Goal: Task Accomplishment & Management: Manage account settings

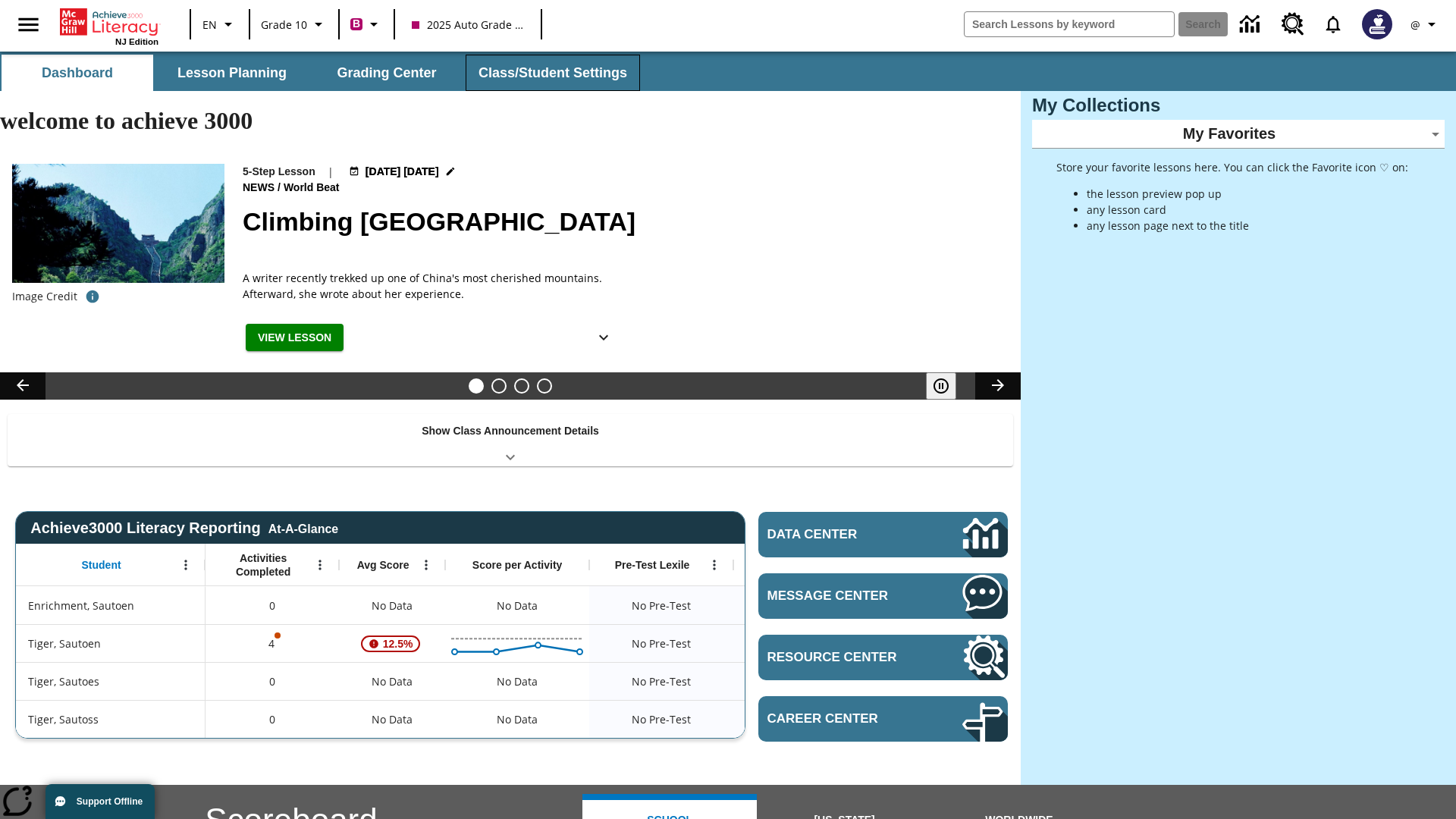
click at [550, 73] on button "Class/Student Settings" at bounding box center [553, 73] width 174 height 36
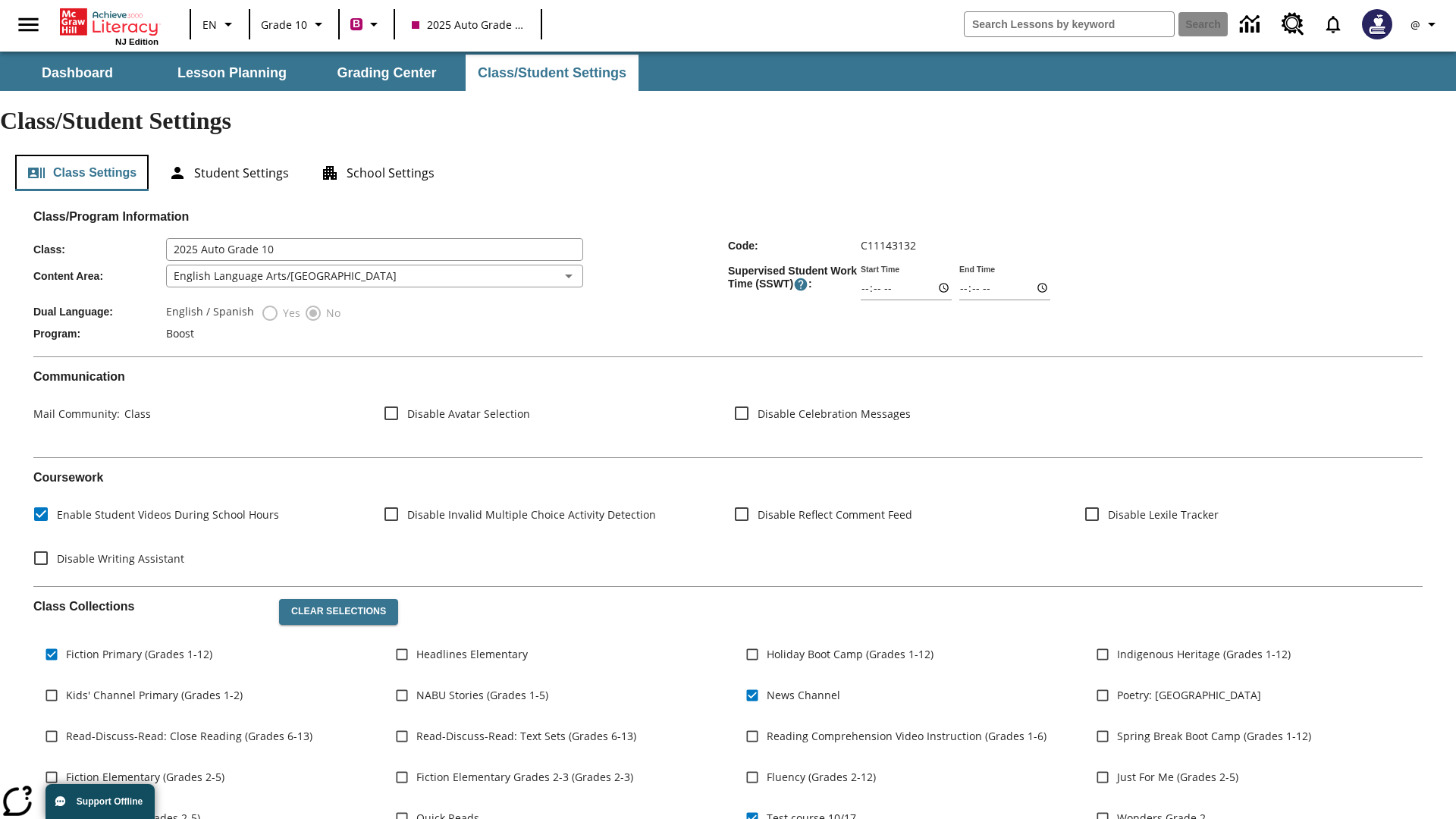
click at [82, 154] on button "Class Settings" at bounding box center [81, 173] width 133 height 36
type input "17:35"
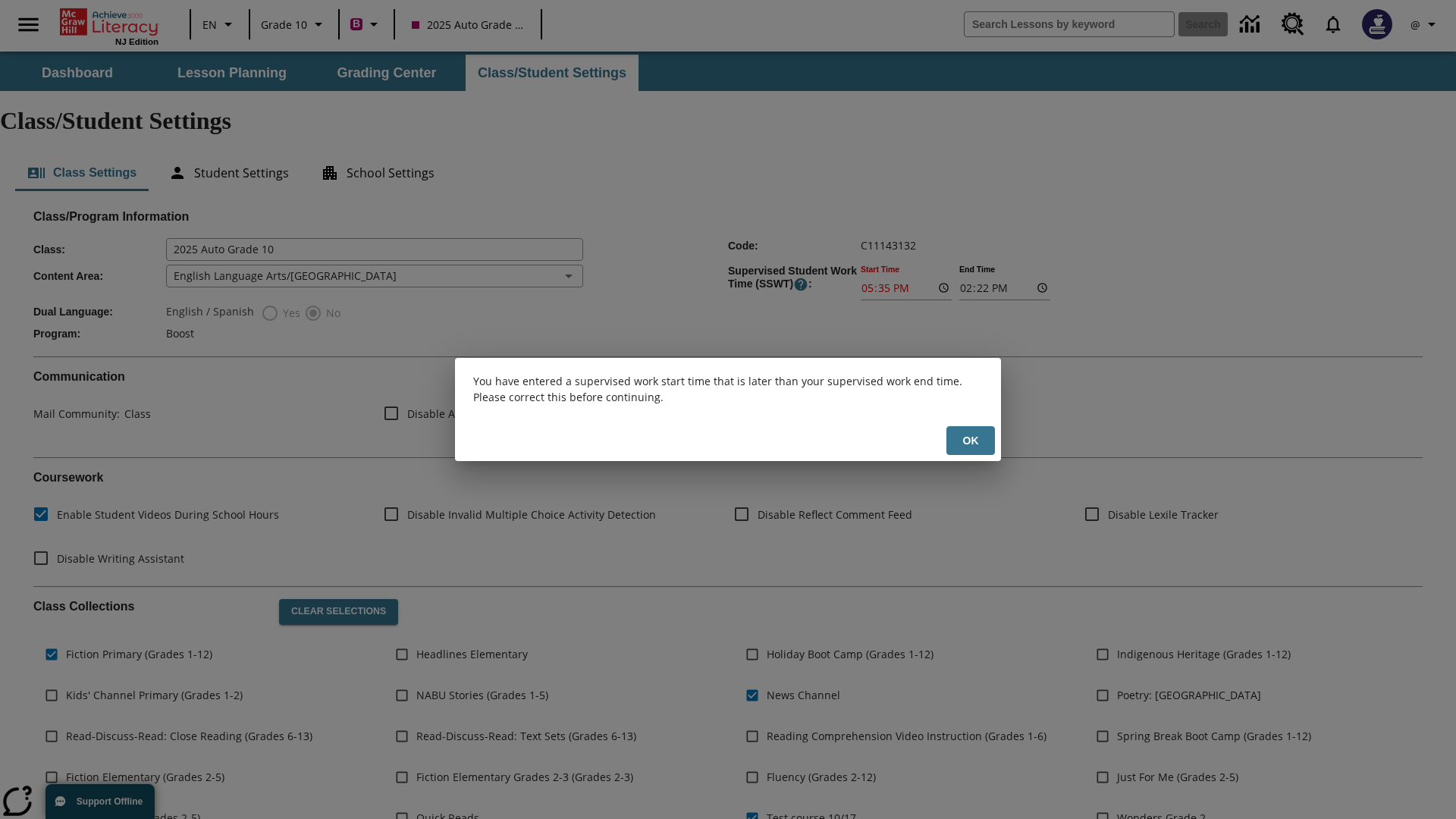
scroll to position [222, 0]
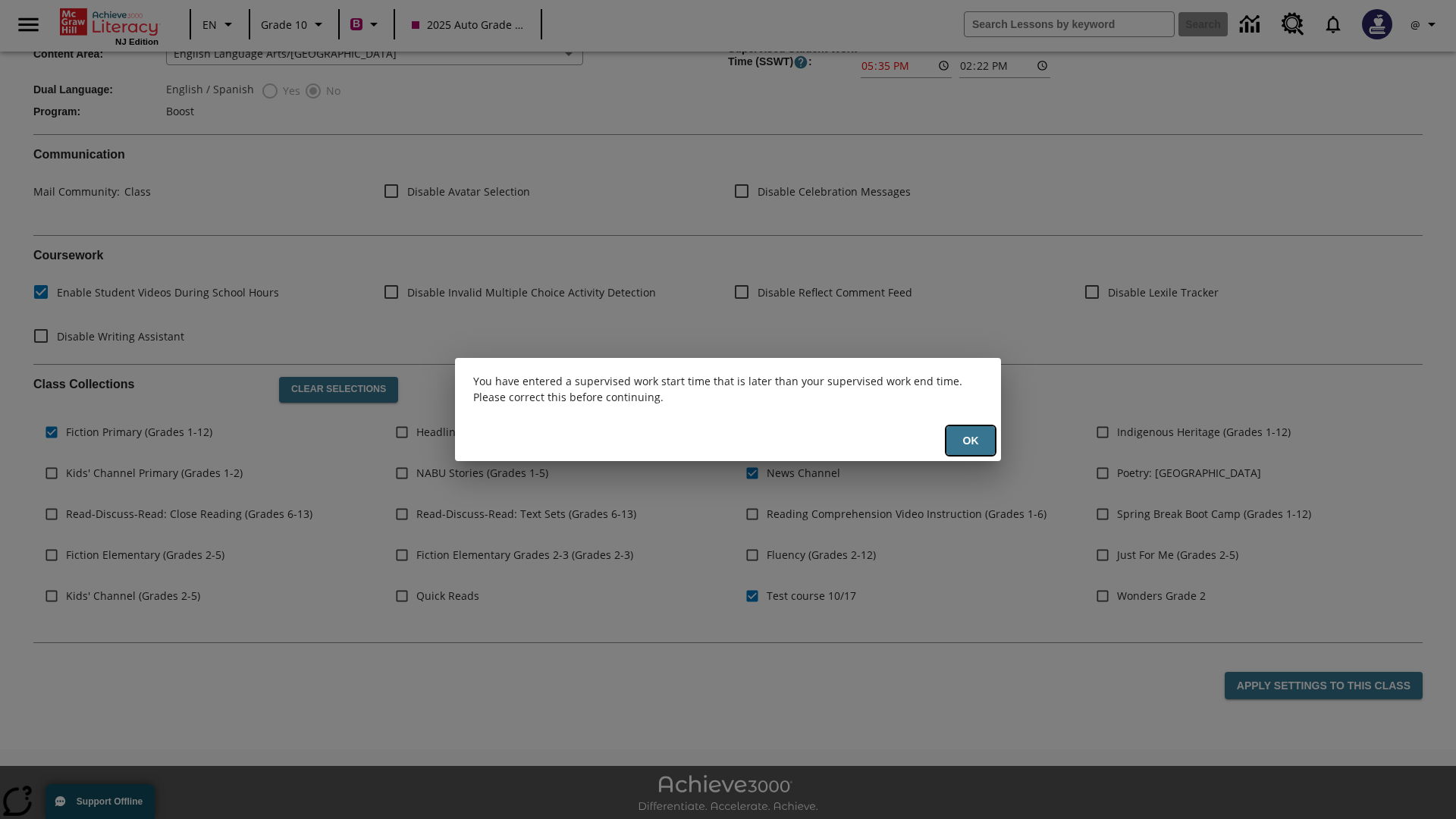
click at [970, 441] on button "Ok" at bounding box center [971, 441] width 49 height 30
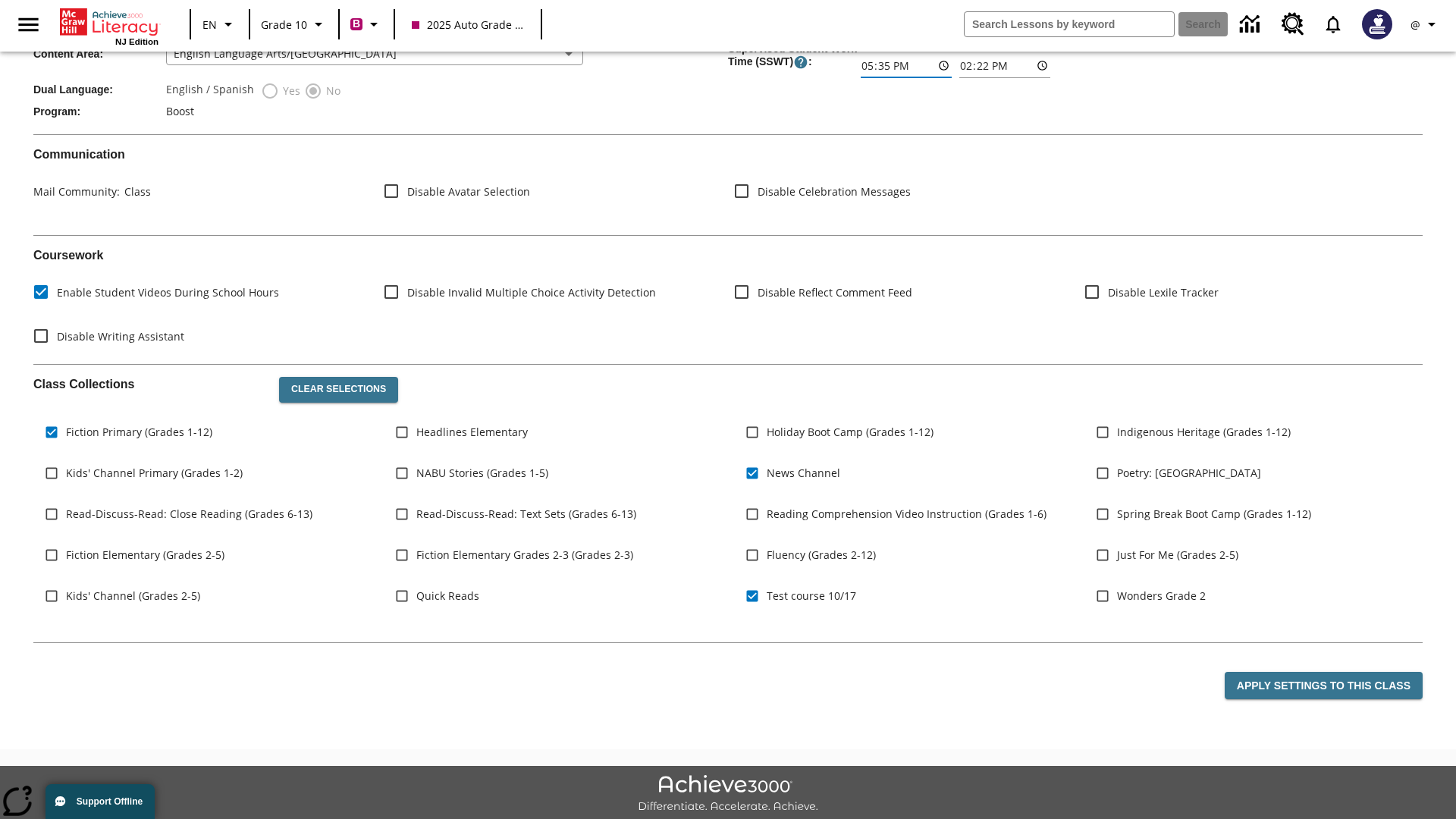
type input "17:35"
